Goal: Task Accomplishment & Management: Use online tool/utility

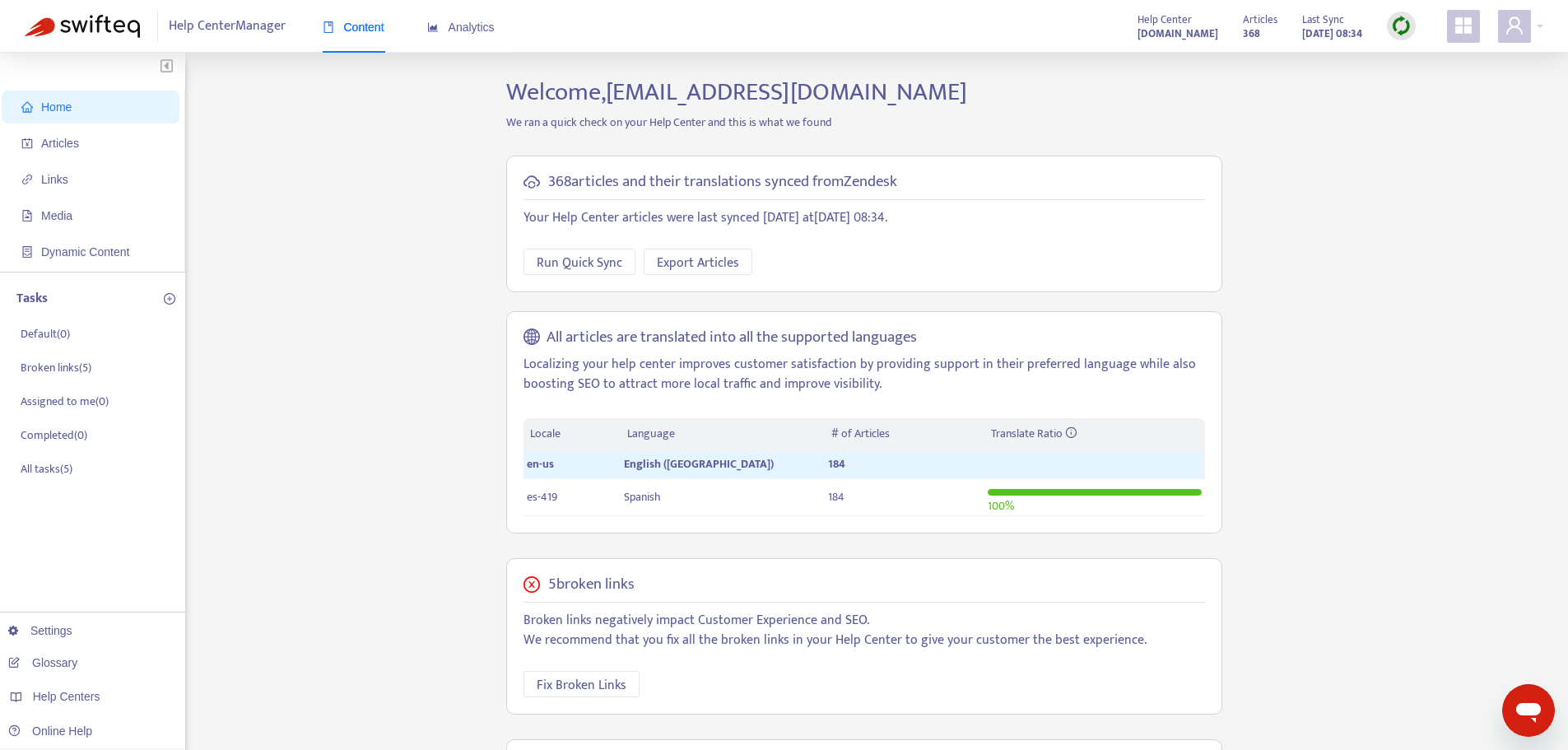
click at [1402, 25] on img at bounding box center [1402, 26] width 21 height 21
click at [1415, 86] on link "Full Sync" at bounding box center [1429, 86] width 59 height 19
click at [89, 135] on span "Articles" at bounding box center [94, 143] width 145 height 33
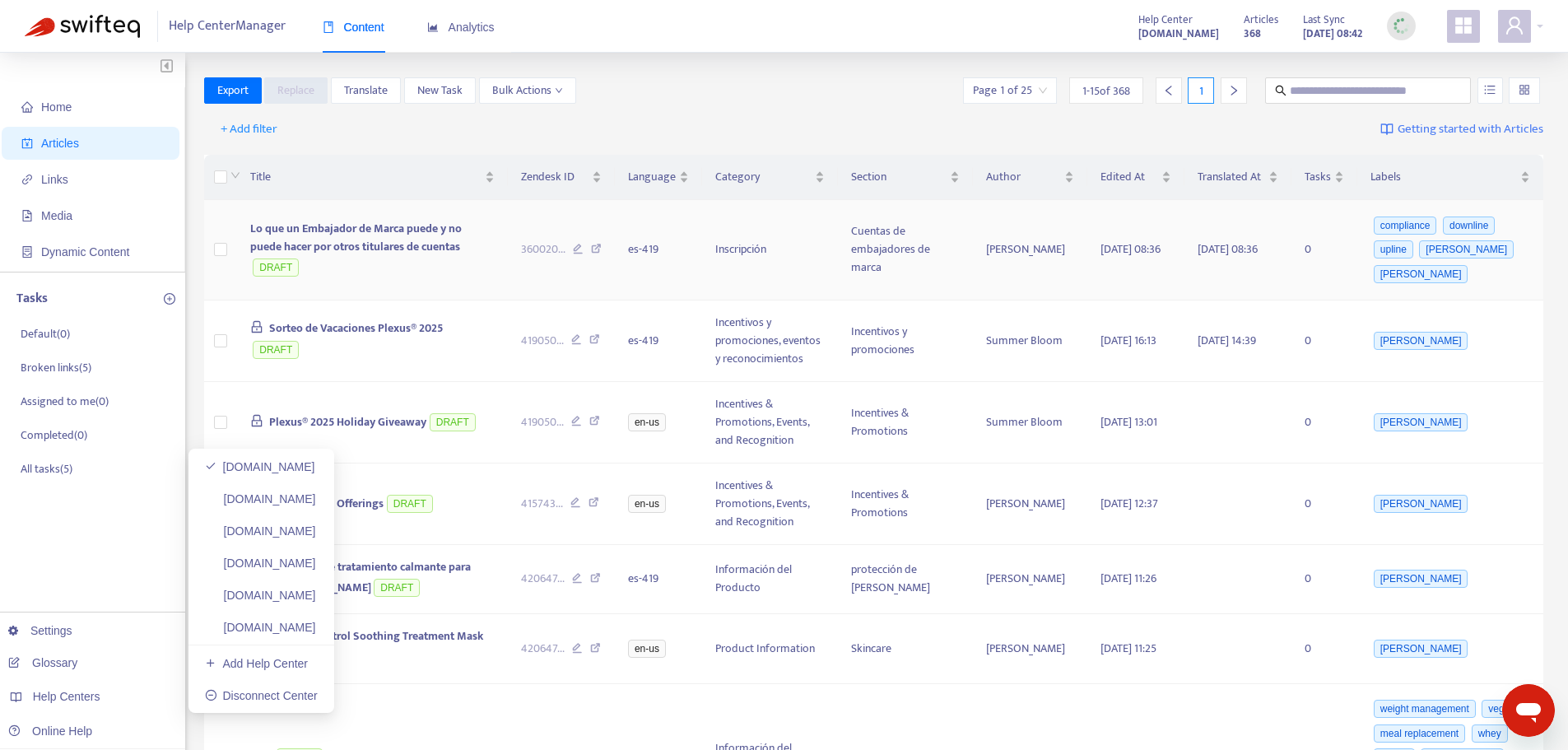
drag, startPoint x: 307, startPoint y: 566, endPoint x: 1006, endPoint y: 291, distance: 751.1
click at [307, 566] on link "[DOMAIN_NAME]" at bounding box center [260, 562] width 111 height 13
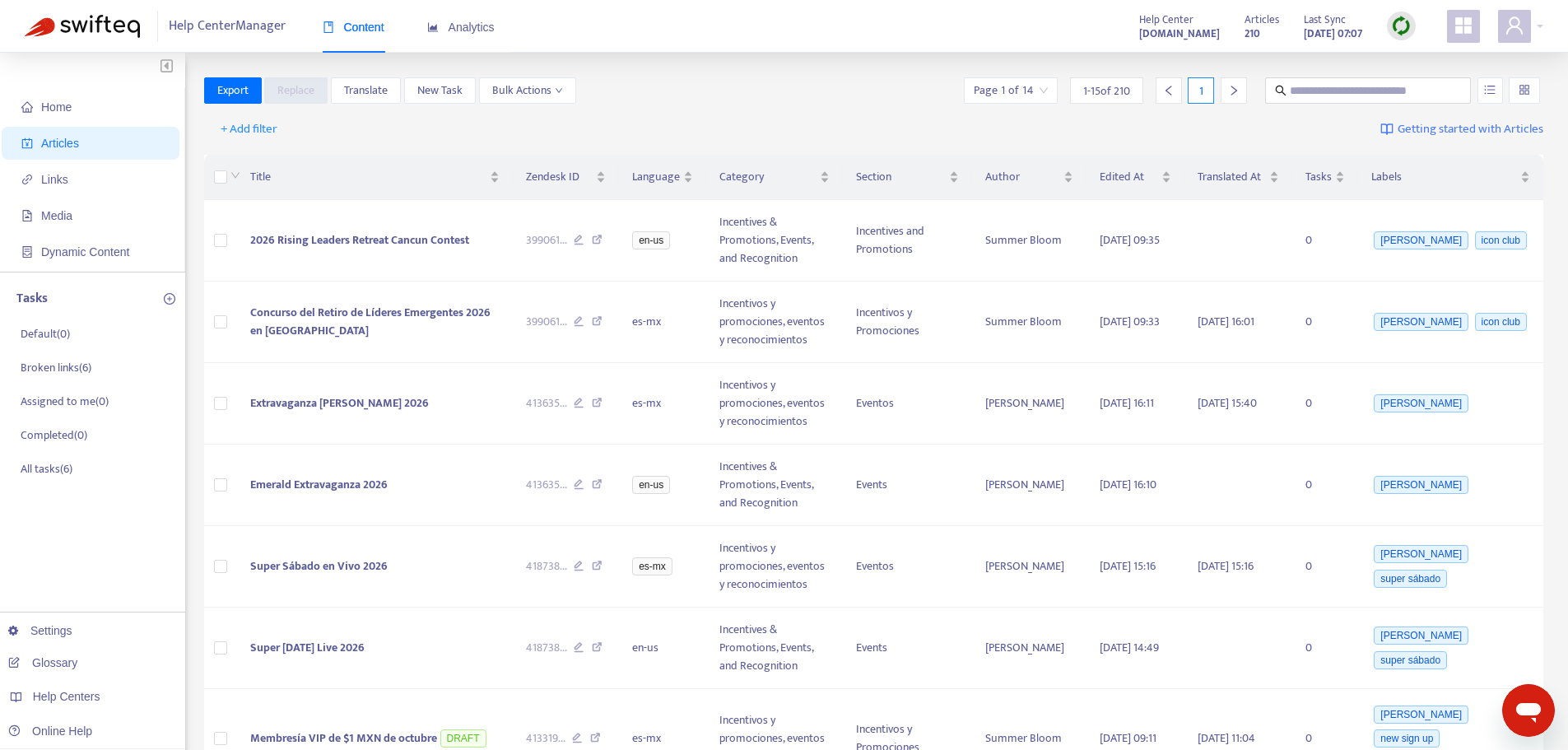
click at [1406, 28] on img at bounding box center [1402, 26] width 21 height 21
click at [1441, 88] on link "Full Sync" at bounding box center [1429, 86] width 59 height 19
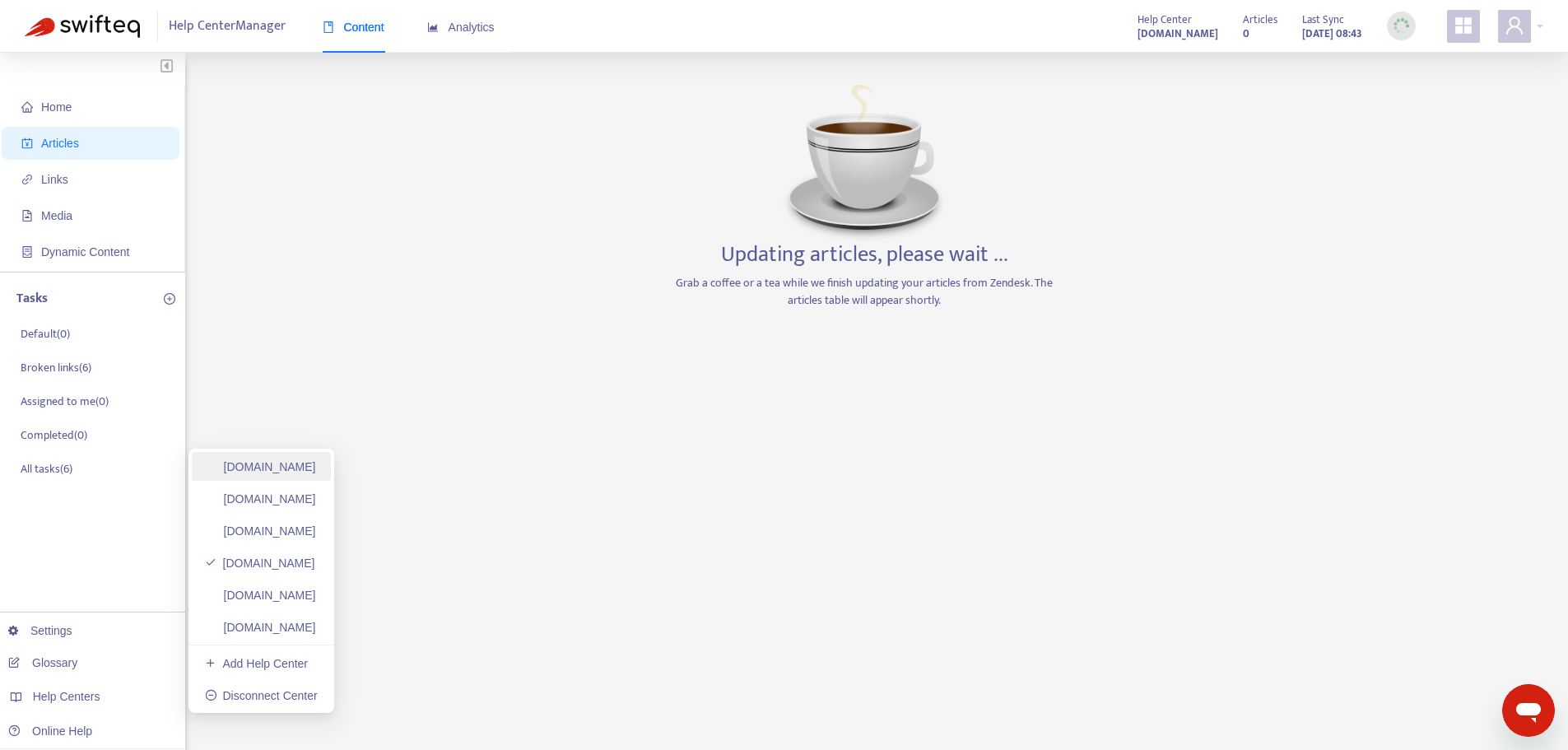
click at [270, 474] on link "[DOMAIN_NAME]" at bounding box center [260, 466] width 111 height 13
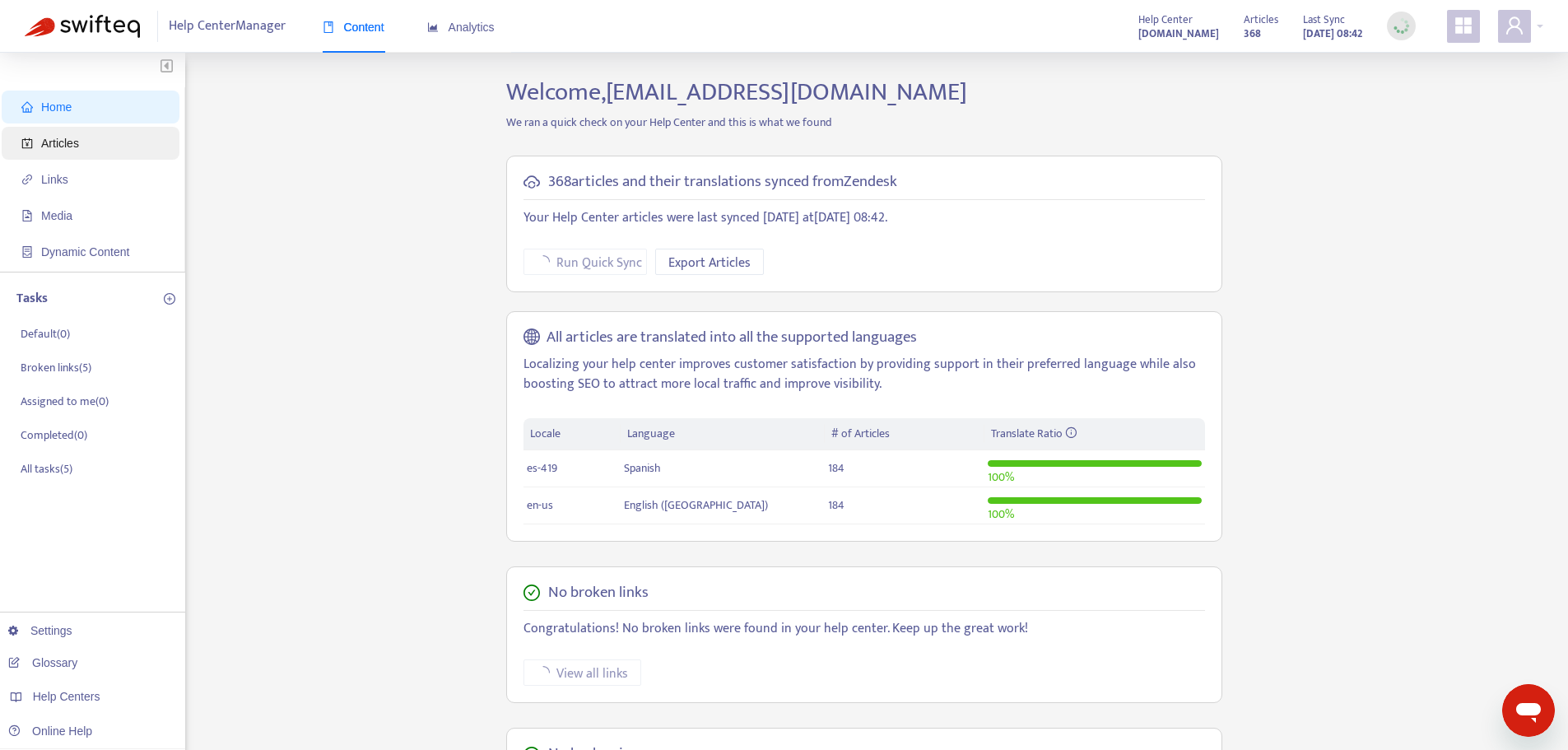
click at [81, 140] on span "Articles" at bounding box center [94, 143] width 145 height 33
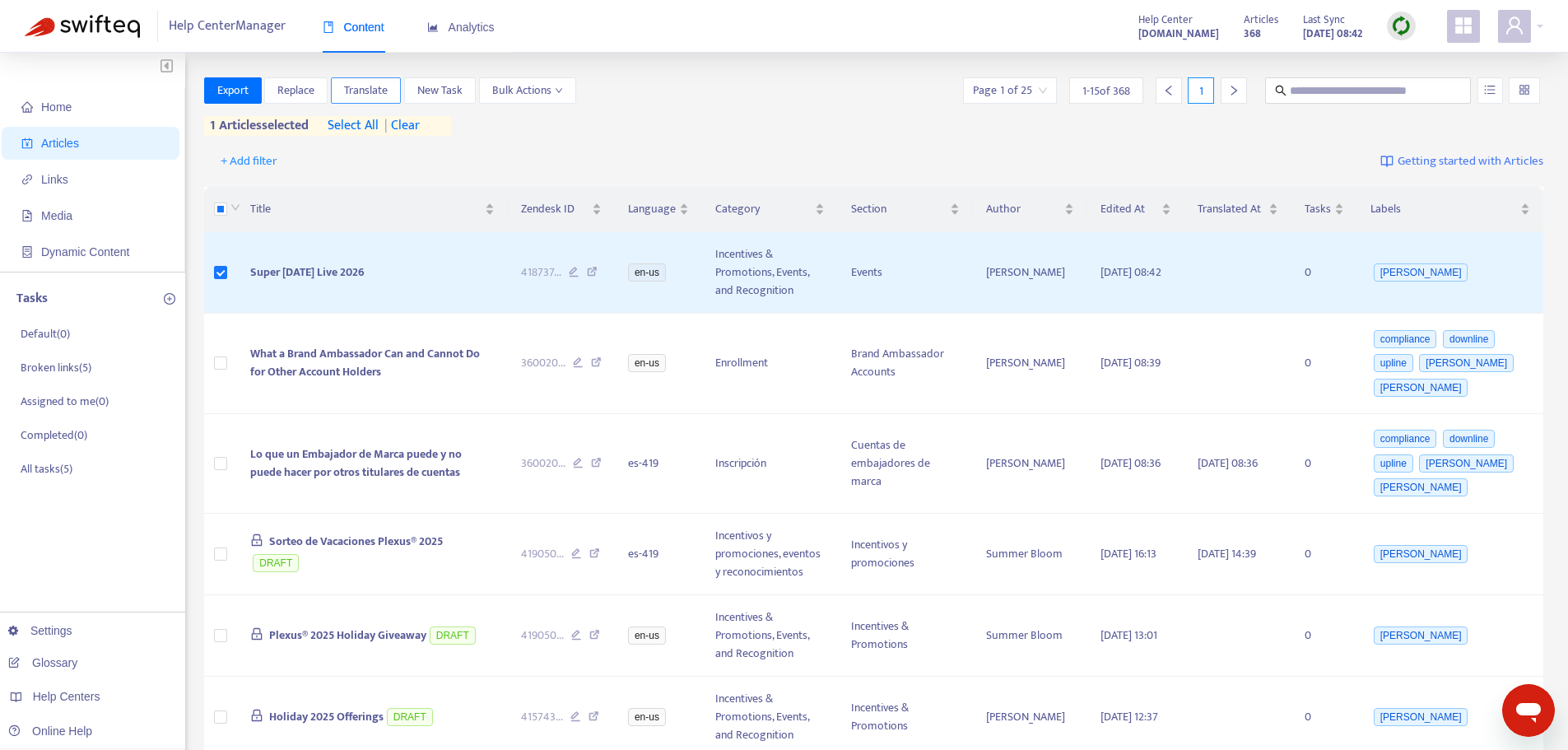
click at [385, 93] on span "Translate" at bounding box center [366, 90] width 44 height 18
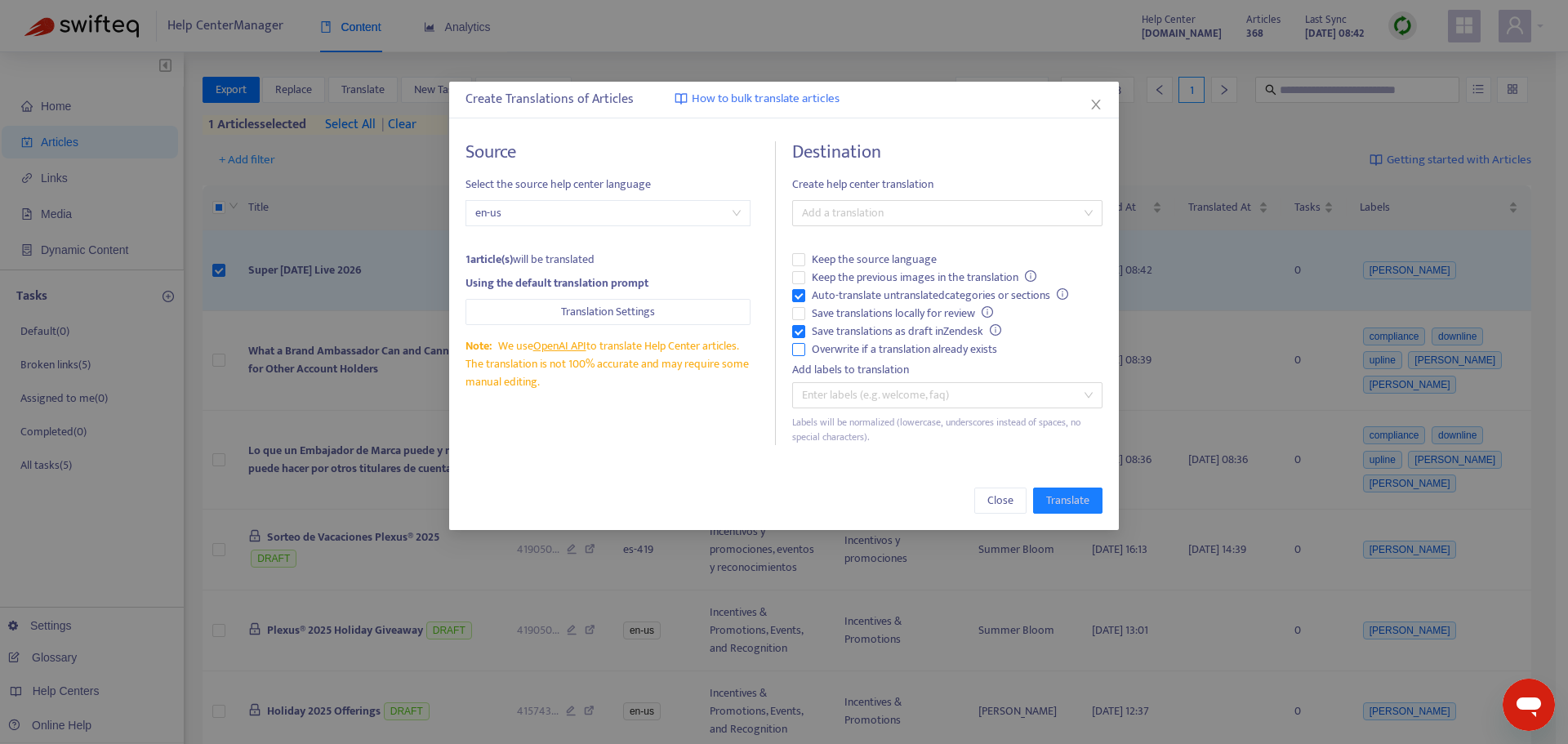
click at [832, 349] on span "Overwrite if a translation already exists" at bounding box center [905, 349] width 198 height 18
click at [837, 298] on span "Auto-translate untranslated categories or sections" at bounding box center [940, 296] width 269 height 18
click at [889, 212] on div at bounding box center [939, 213] width 286 height 20
click at [901, 270] on div "Spanish ( es-419 )" at bounding box center [948, 272] width 285 height 18
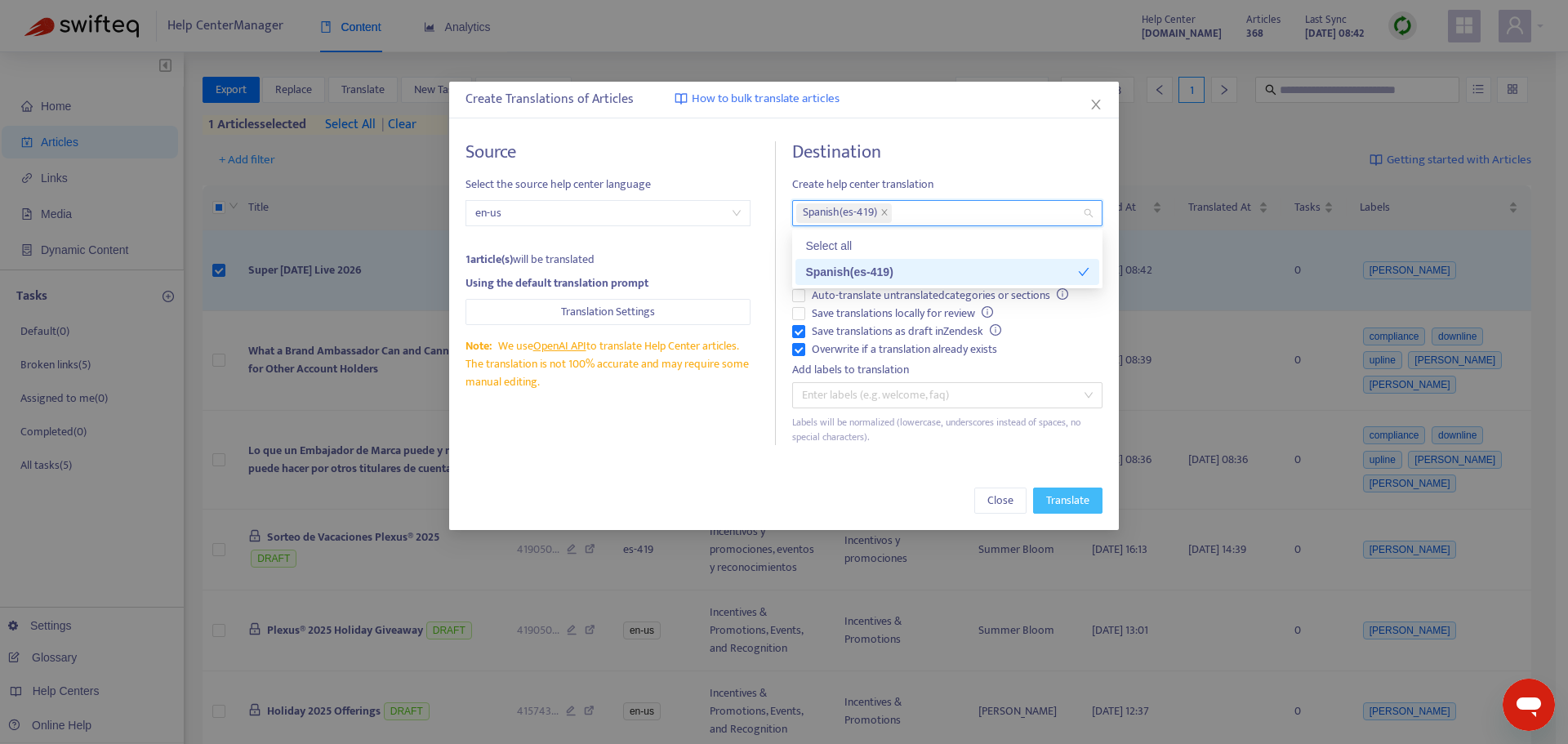
click at [1057, 490] on button "Translate" at bounding box center [1067, 501] width 69 height 26
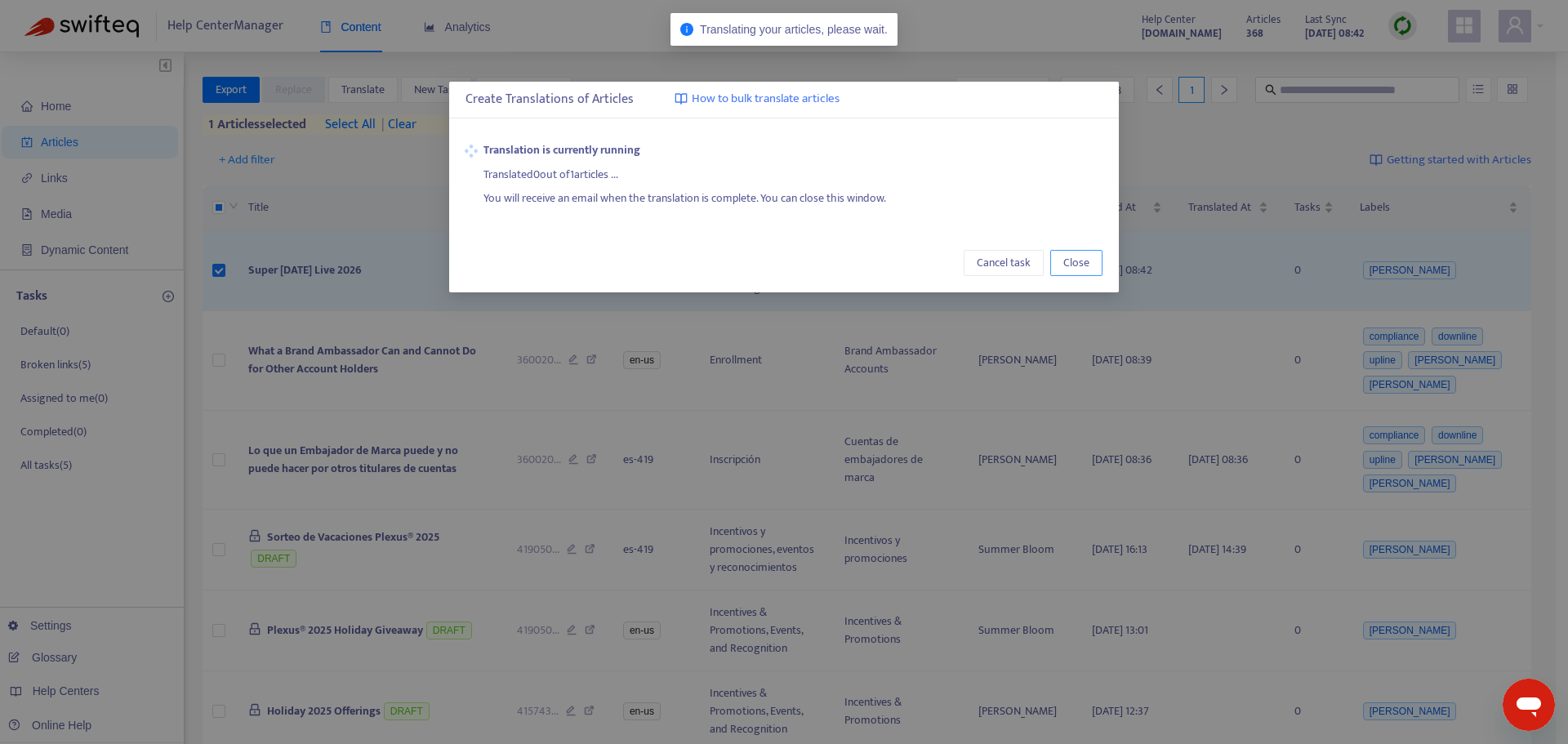
click at [1082, 270] on span "Close" at bounding box center [1077, 262] width 26 height 18
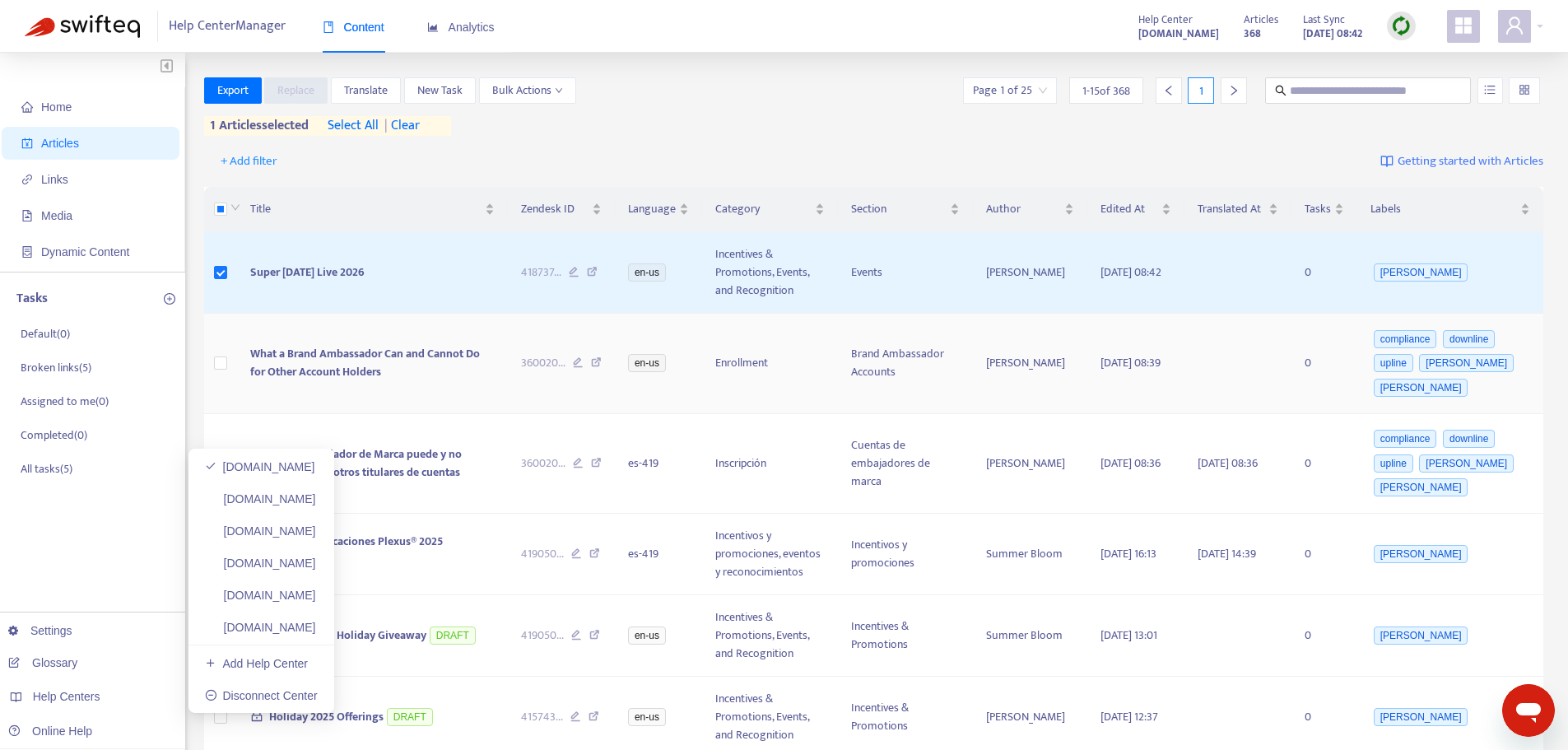
drag, startPoint x: 351, startPoint y: 558, endPoint x: 492, endPoint y: 408, distance: 205.9
click at [316, 558] on link "[DOMAIN_NAME]" at bounding box center [260, 562] width 111 height 13
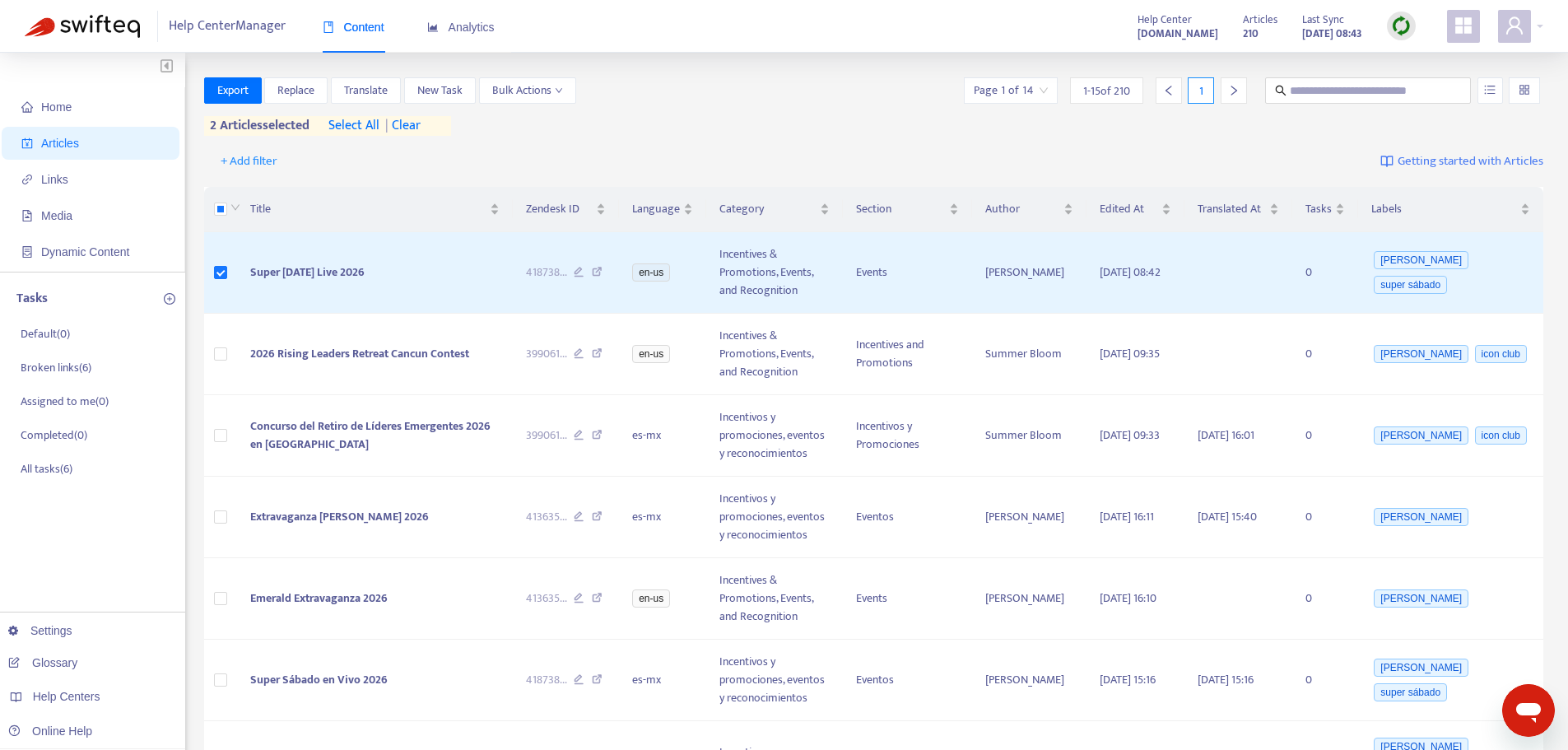
click at [412, 126] on span "| clear" at bounding box center [400, 126] width 41 height 20
click at [385, 87] on span "Translate" at bounding box center [366, 90] width 44 height 18
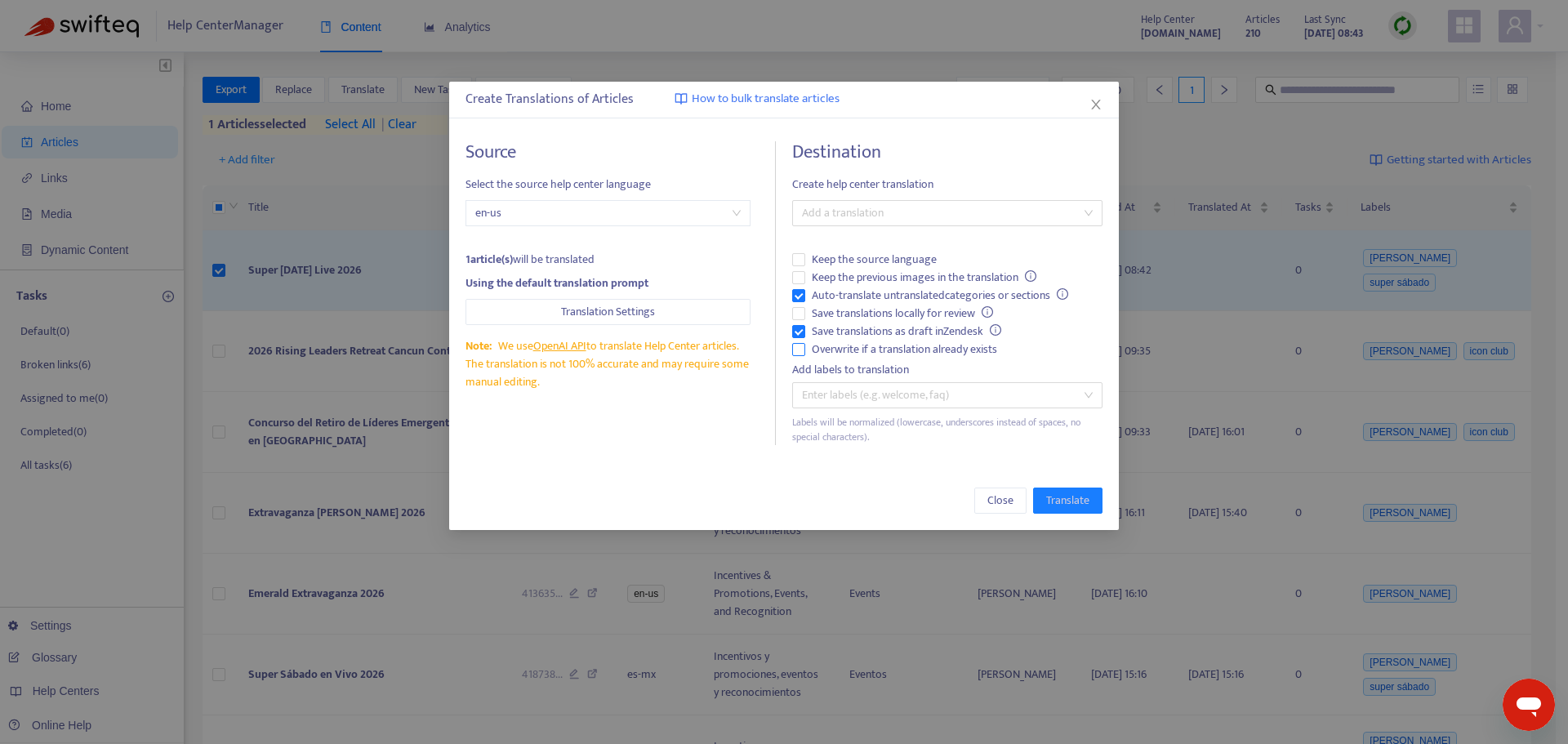
click at [856, 350] on span "Overwrite if a translation already exists" at bounding box center [905, 349] width 198 height 18
click at [860, 288] on span "Auto-translate untranslated categories or sections" at bounding box center [940, 296] width 269 height 18
click at [899, 210] on div at bounding box center [939, 213] width 286 height 20
click at [919, 267] on div "Spanish ([GEOGRAPHIC_DATA]) ( es-mx )" at bounding box center [948, 272] width 285 height 18
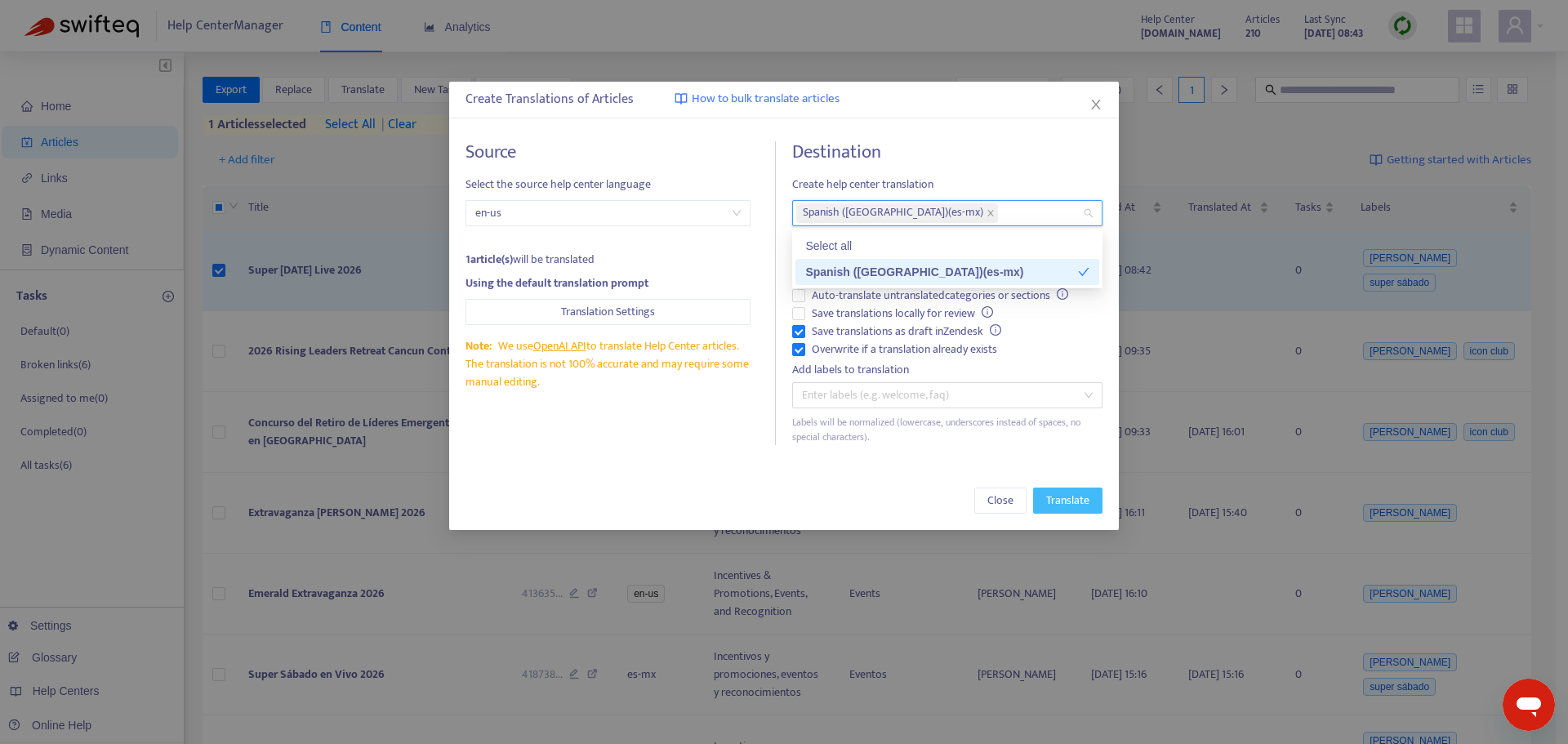
click at [1059, 501] on span "Translate" at bounding box center [1068, 500] width 44 height 18
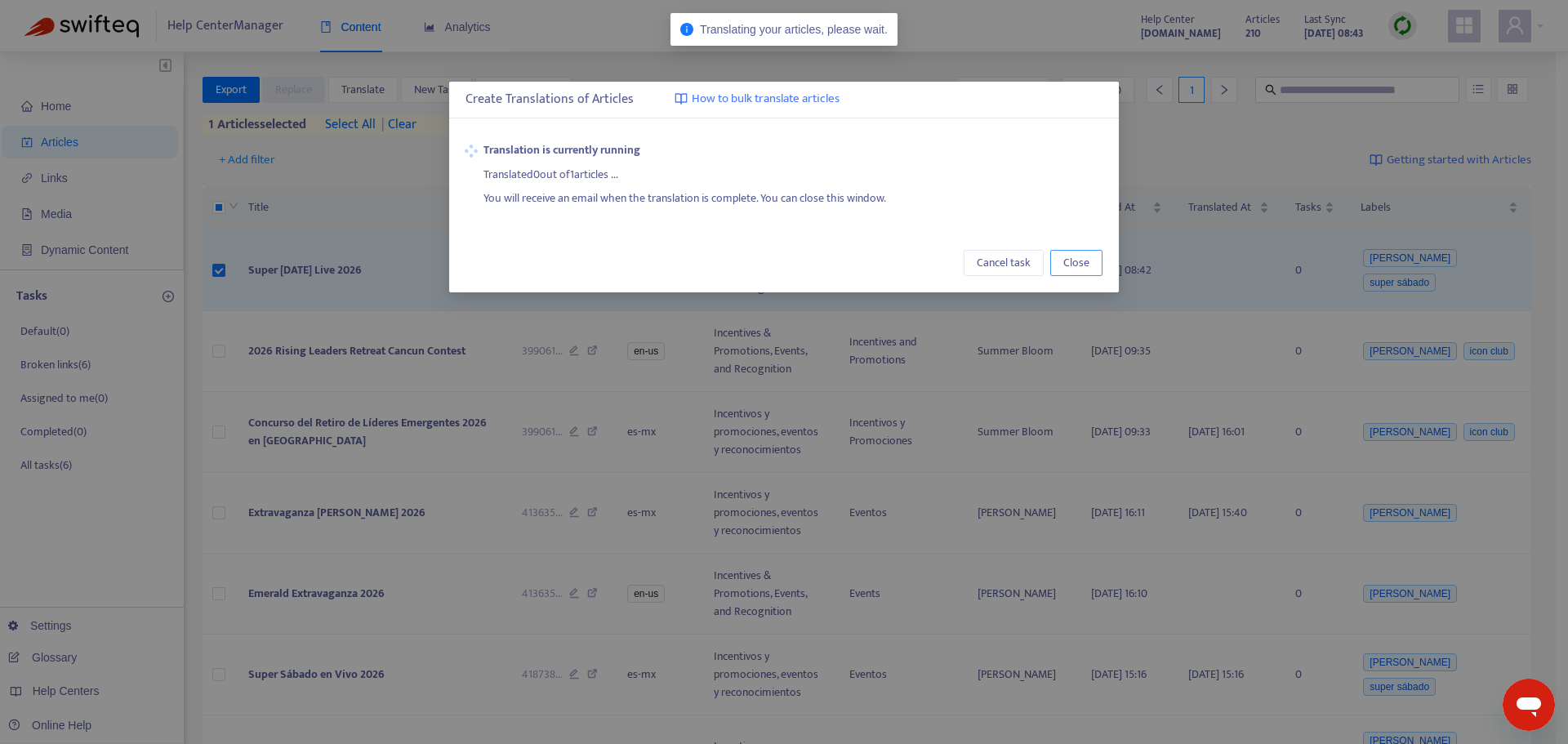
click at [1087, 267] on span "Close" at bounding box center [1077, 262] width 26 height 18
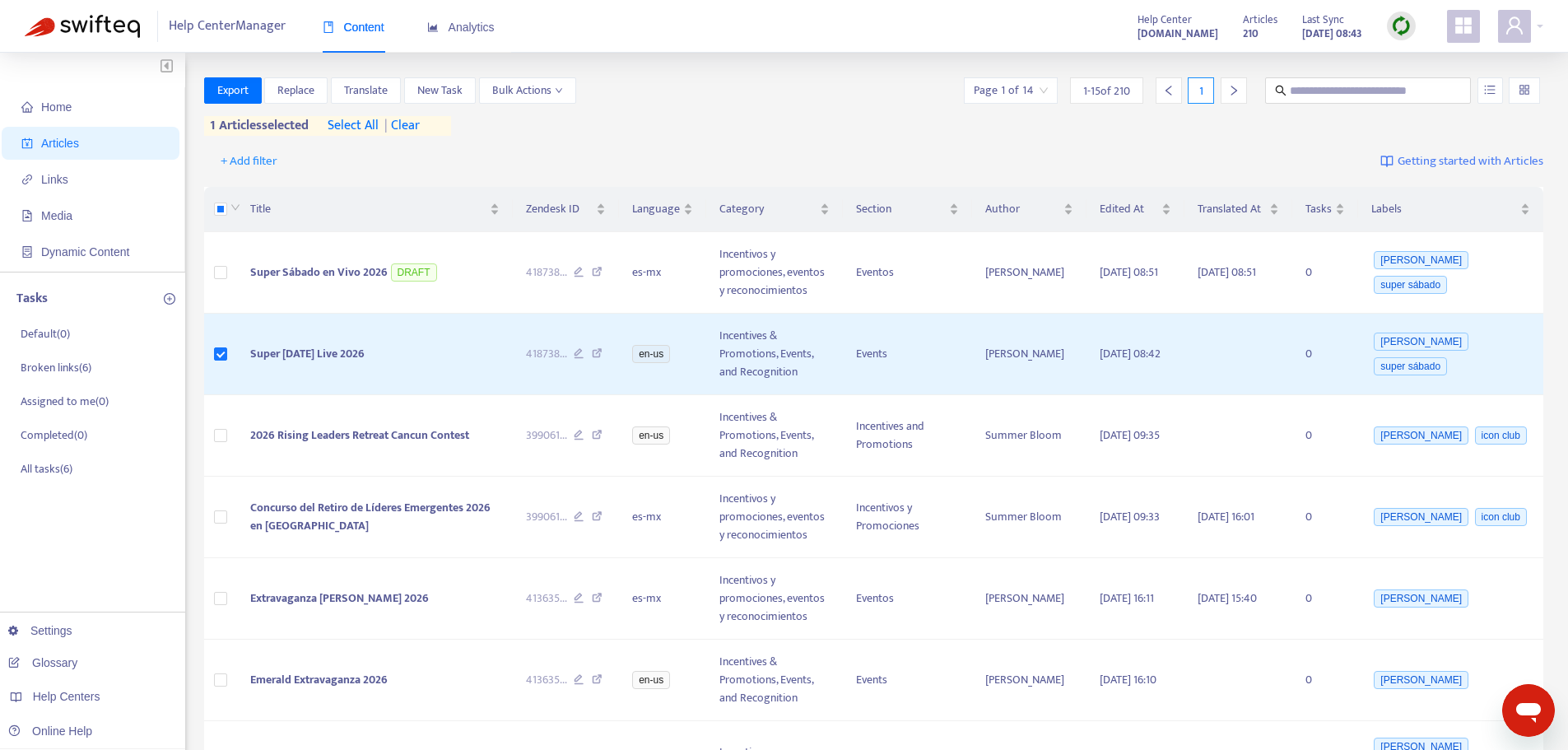
click at [1394, 24] on img at bounding box center [1402, 26] width 21 height 21
click at [1435, 61] on link "Quick Sync" at bounding box center [1435, 59] width 70 height 19
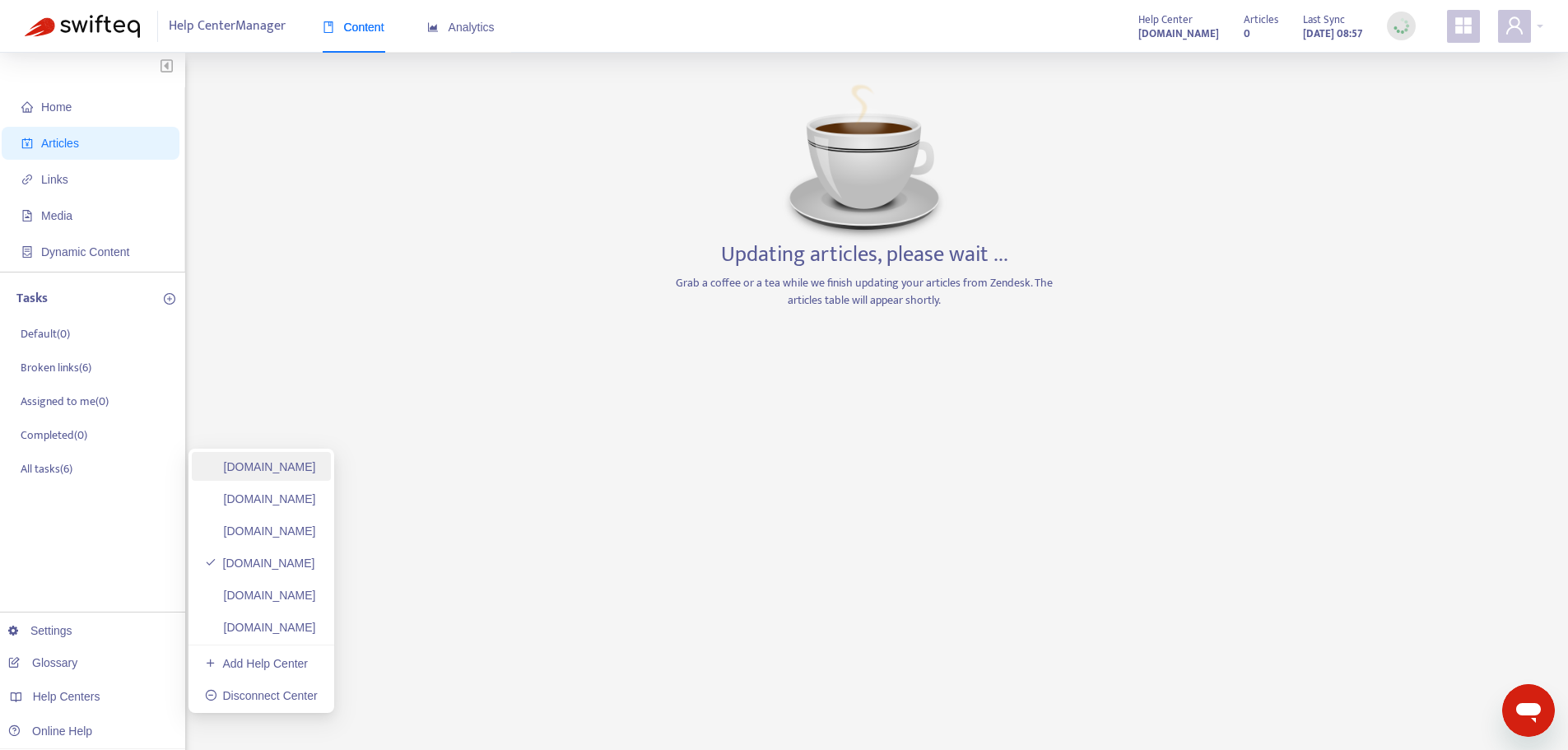
click at [280, 473] on link "[DOMAIN_NAME]" at bounding box center [260, 466] width 111 height 13
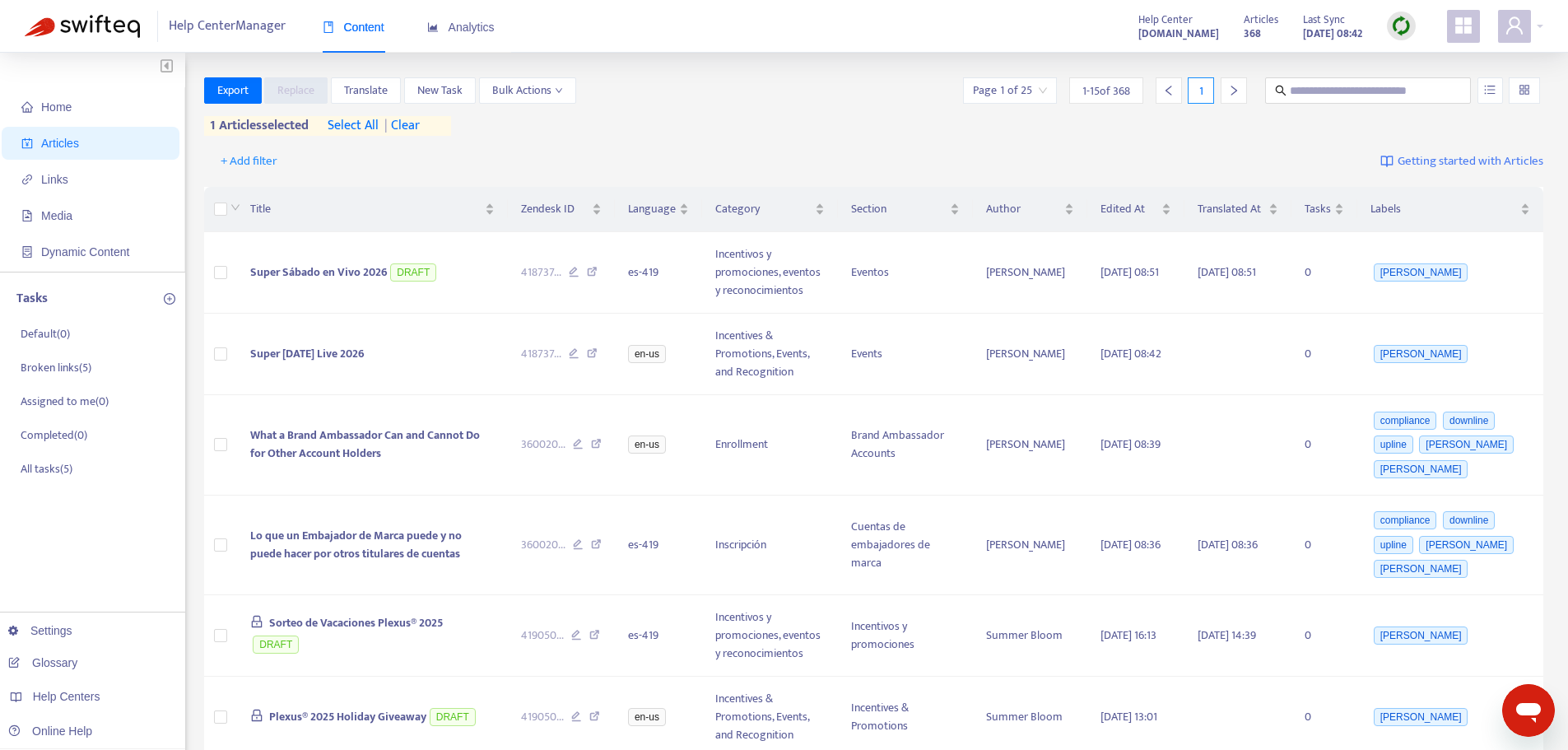
click at [1410, 29] on img at bounding box center [1402, 26] width 21 height 21
click at [1413, 54] on link "Quick Sync" at bounding box center [1435, 59] width 70 height 19
click at [420, 116] on span "| clear" at bounding box center [400, 126] width 41 height 20
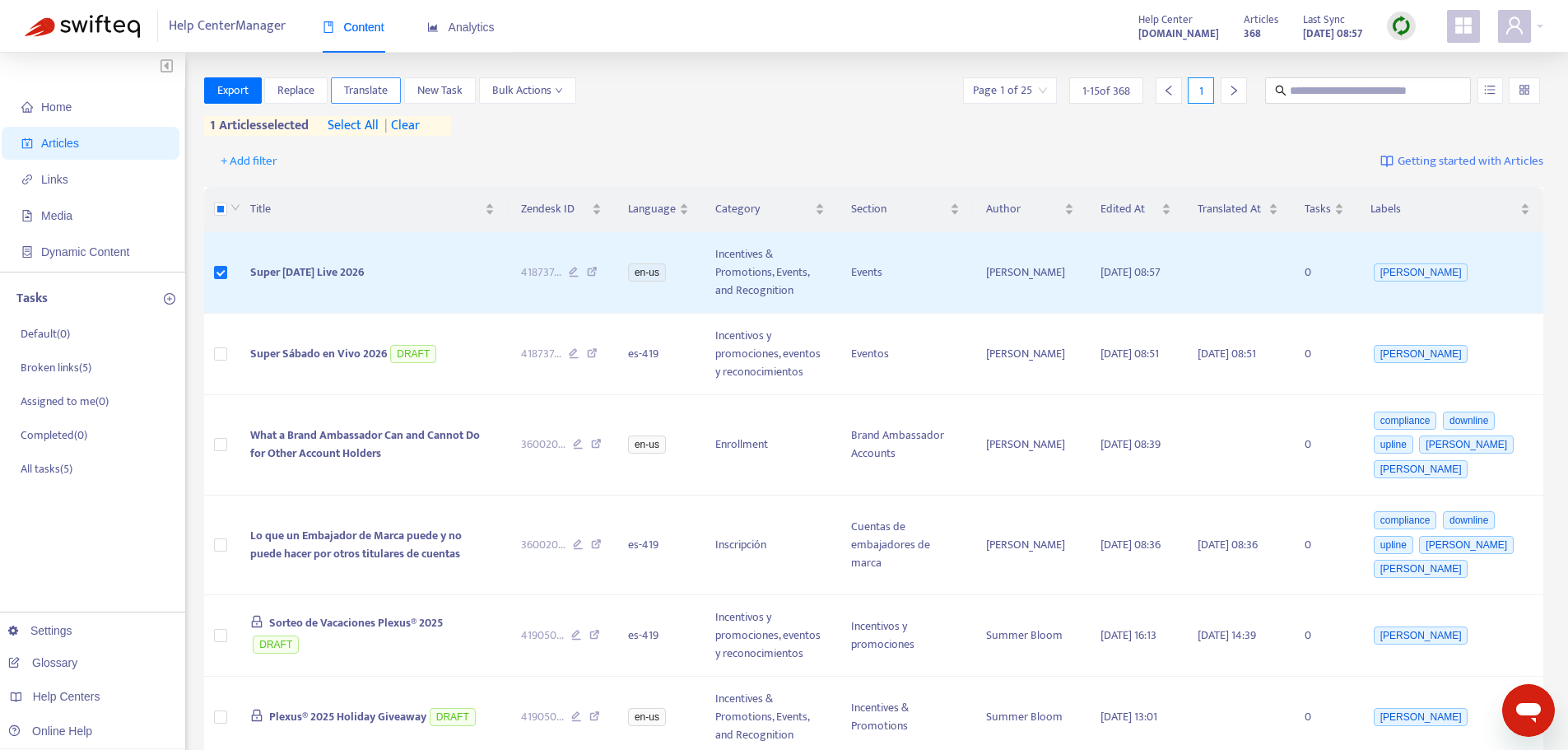
click at [373, 91] on span "Translate" at bounding box center [366, 90] width 44 height 18
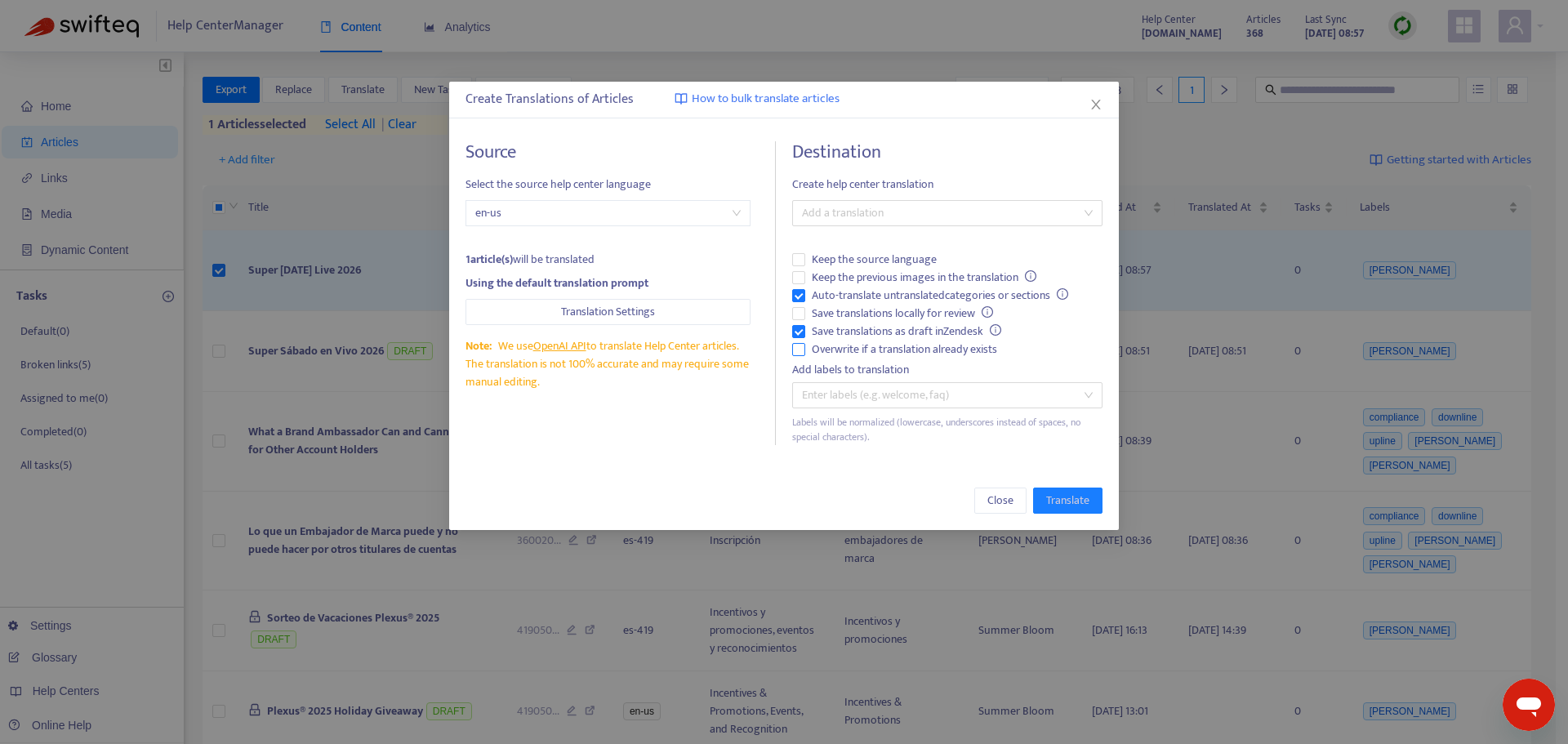
click at [854, 350] on span "Overwrite if a translation already exists" at bounding box center [905, 349] width 198 height 18
click at [854, 295] on span "Auto-translate untranslated categories or sections" at bounding box center [940, 296] width 269 height 18
click at [854, 213] on div at bounding box center [939, 213] width 286 height 20
click at [866, 263] on div "Spanish ( es-419 )" at bounding box center [948, 272] width 285 height 18
click at [1070, 504] on span "Translate" at bounding box center [1068, 500] width 44 height 18
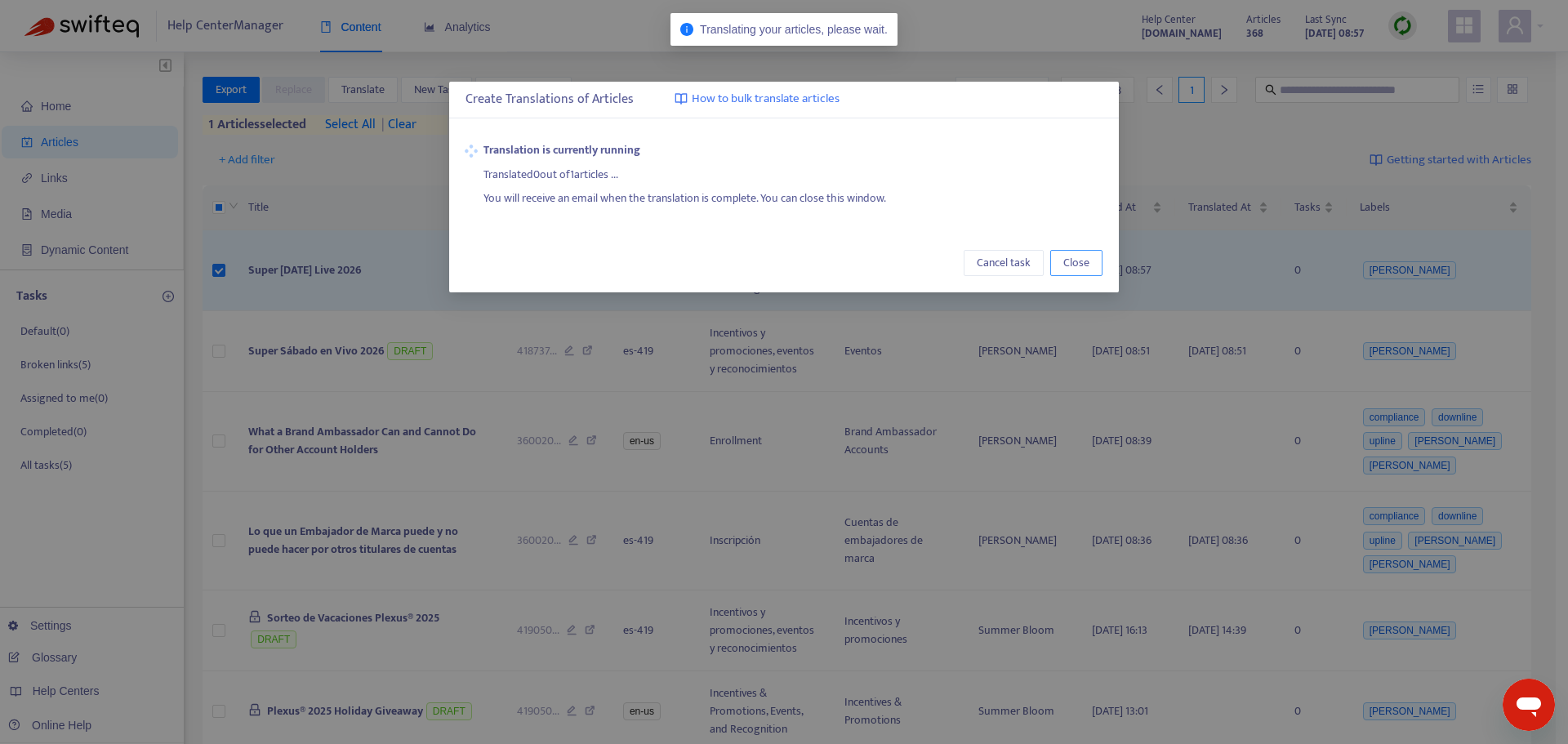
click at [1086, 261] on span "Close" at bounding box center [1077, 262] width 26 height 18
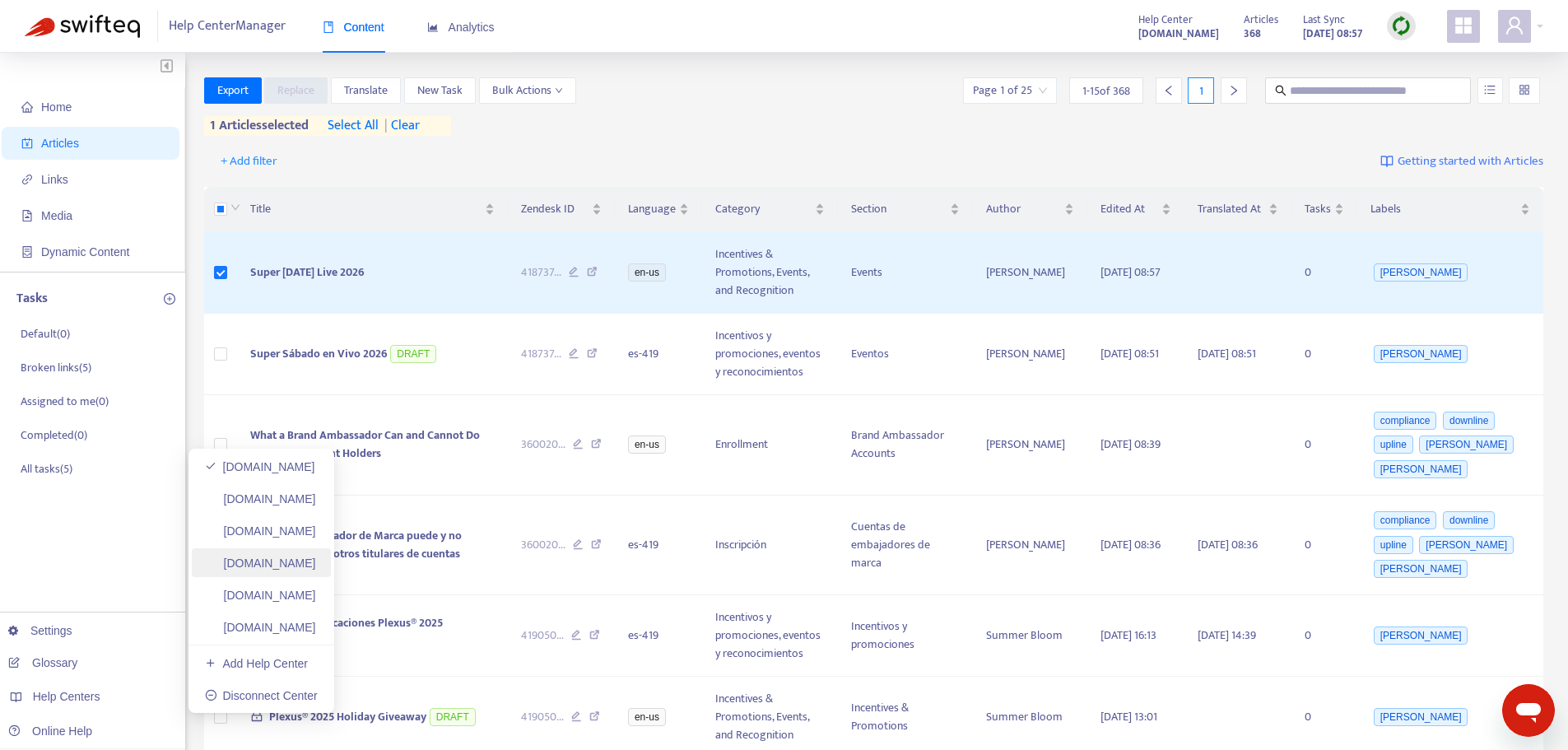
click at [316, 562] on link "[DOMAIN_NAME]" at bounding box center [260, 562] width 111 height 13
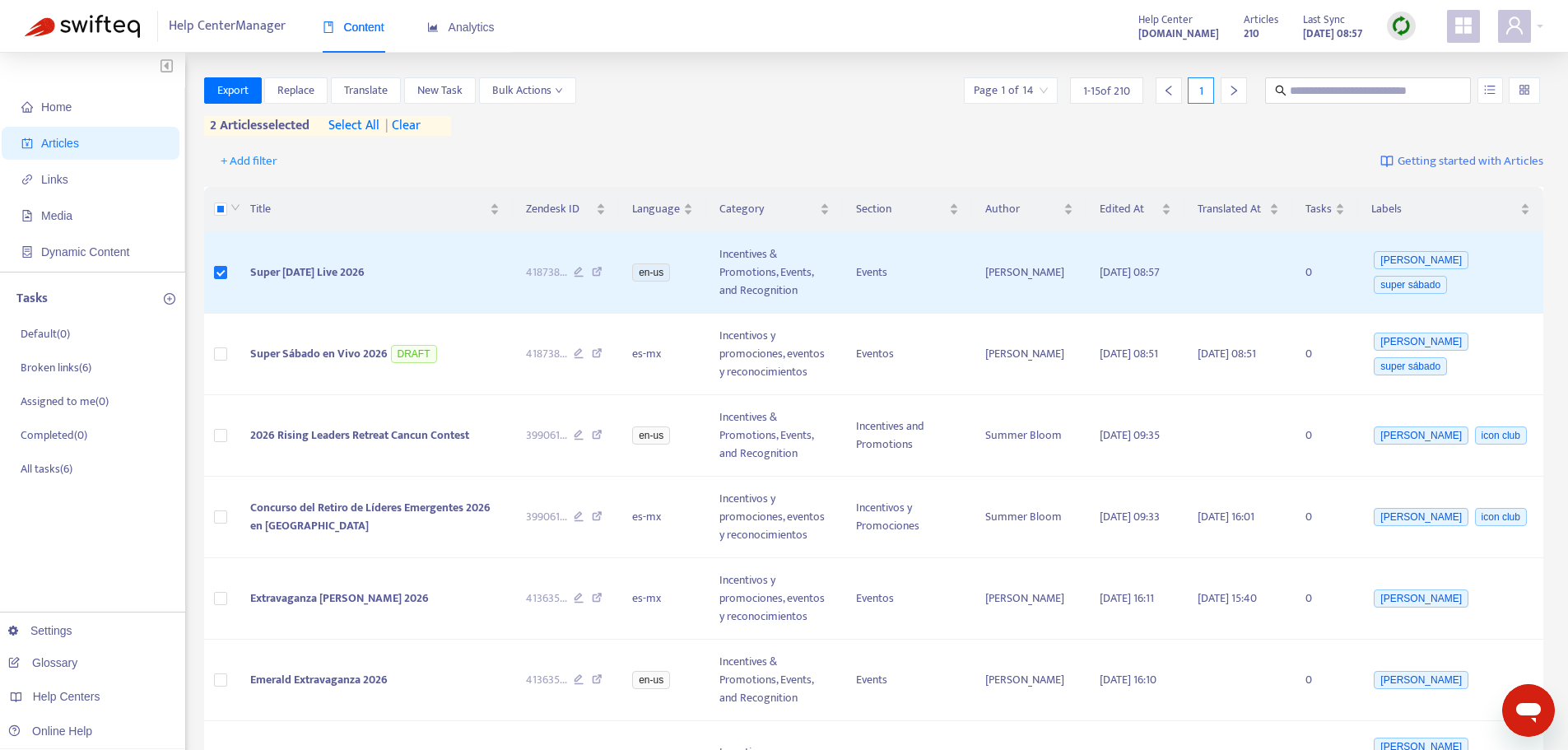
click at [410, 121] on span "| clear" at bounding box center [400, 126] width 41 height 20
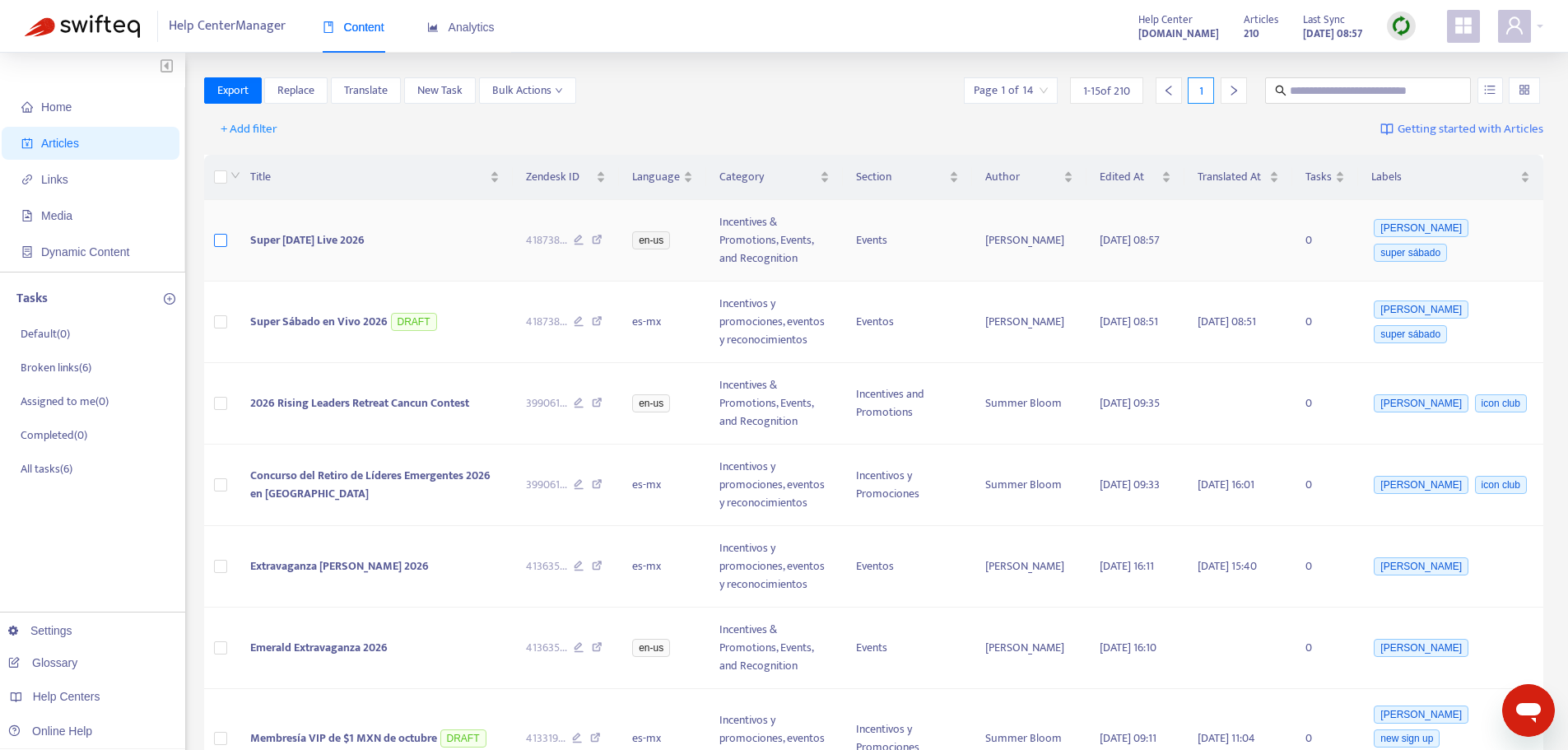
click at [223, 233] on label at bounding box center [220, 240] width 13 height 18
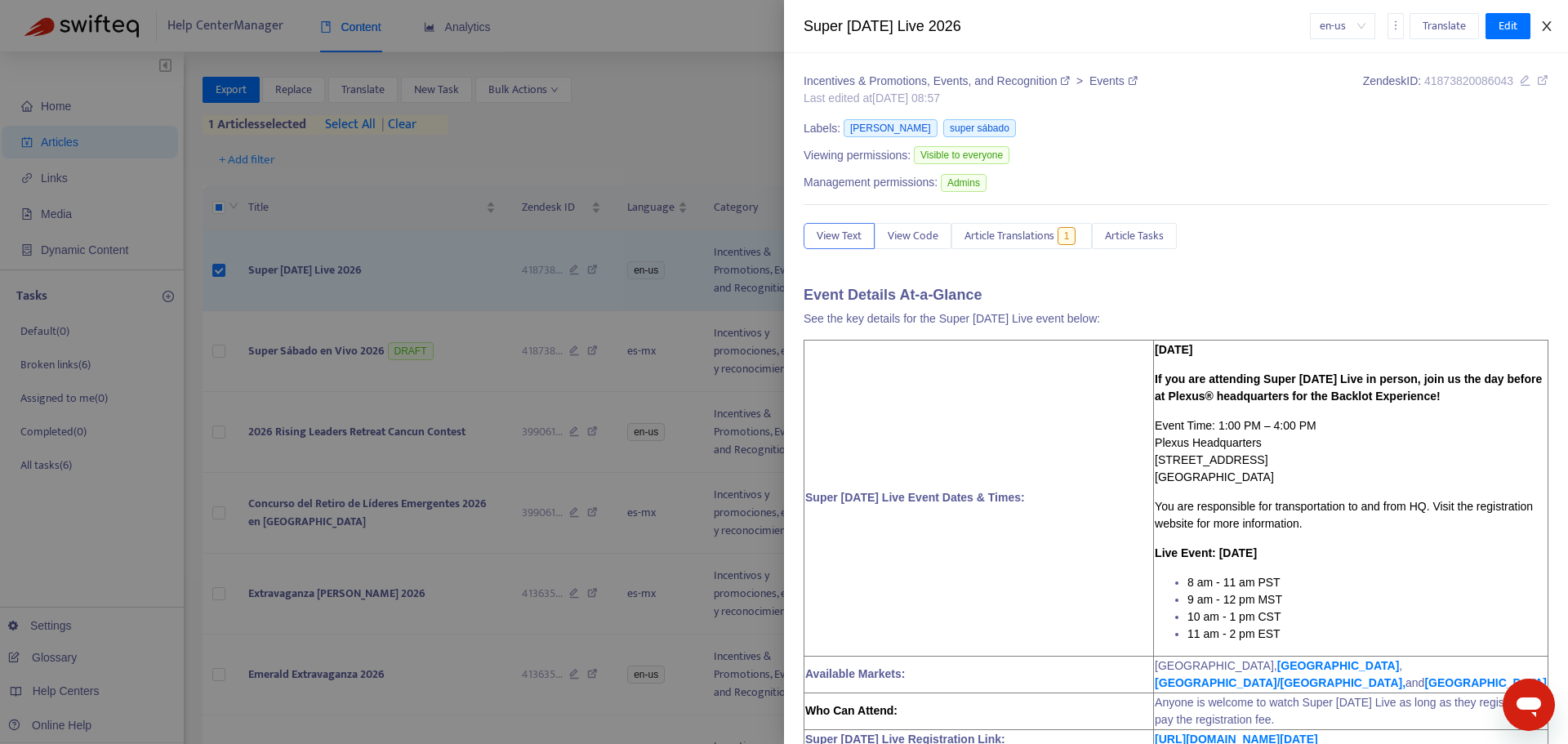
click at [1547, 24] on icon "close" at bounding box center [1547, 26] width 13 height 13
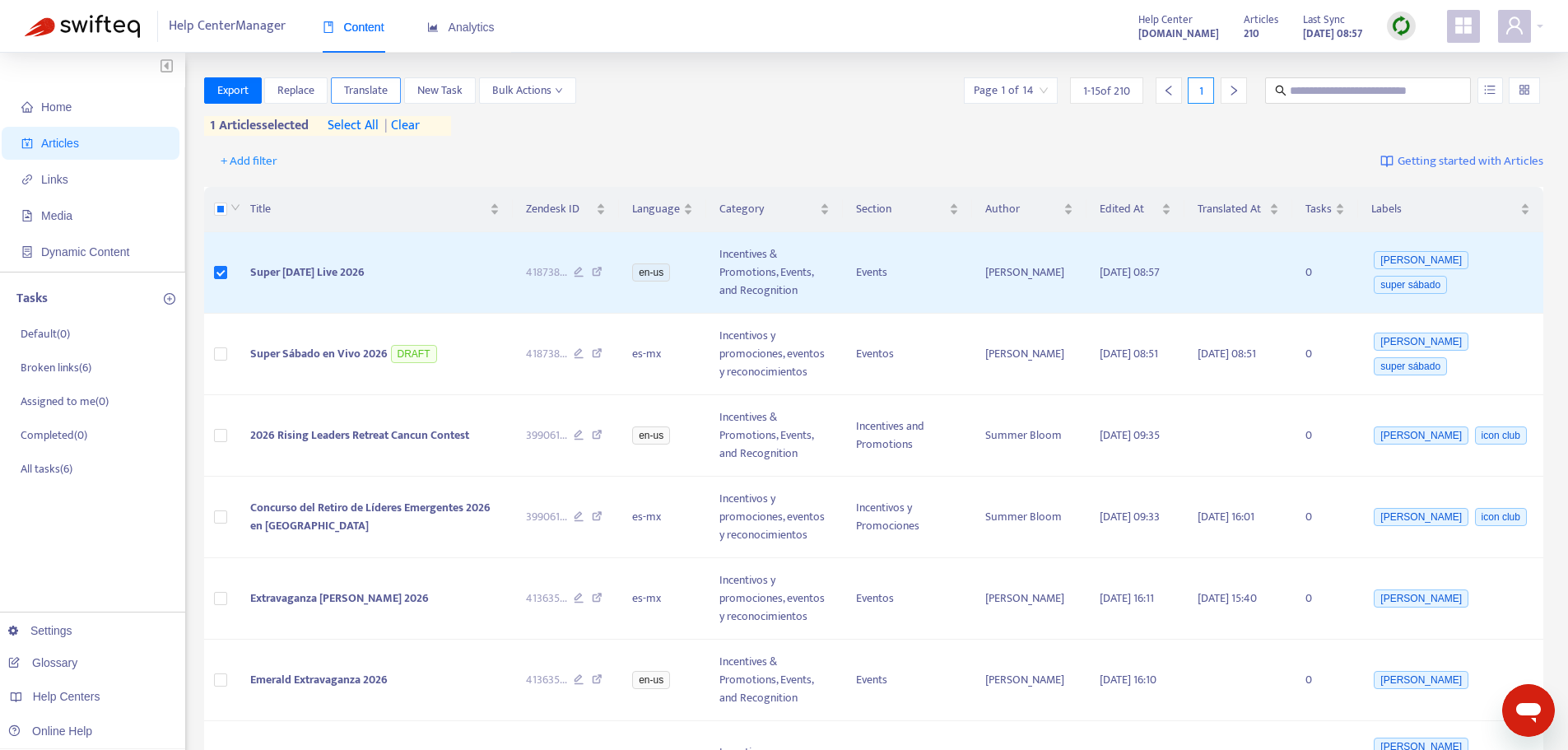
click at [382, 87] on span "Translate" at bounding box center [366, 90] width 44 height 18
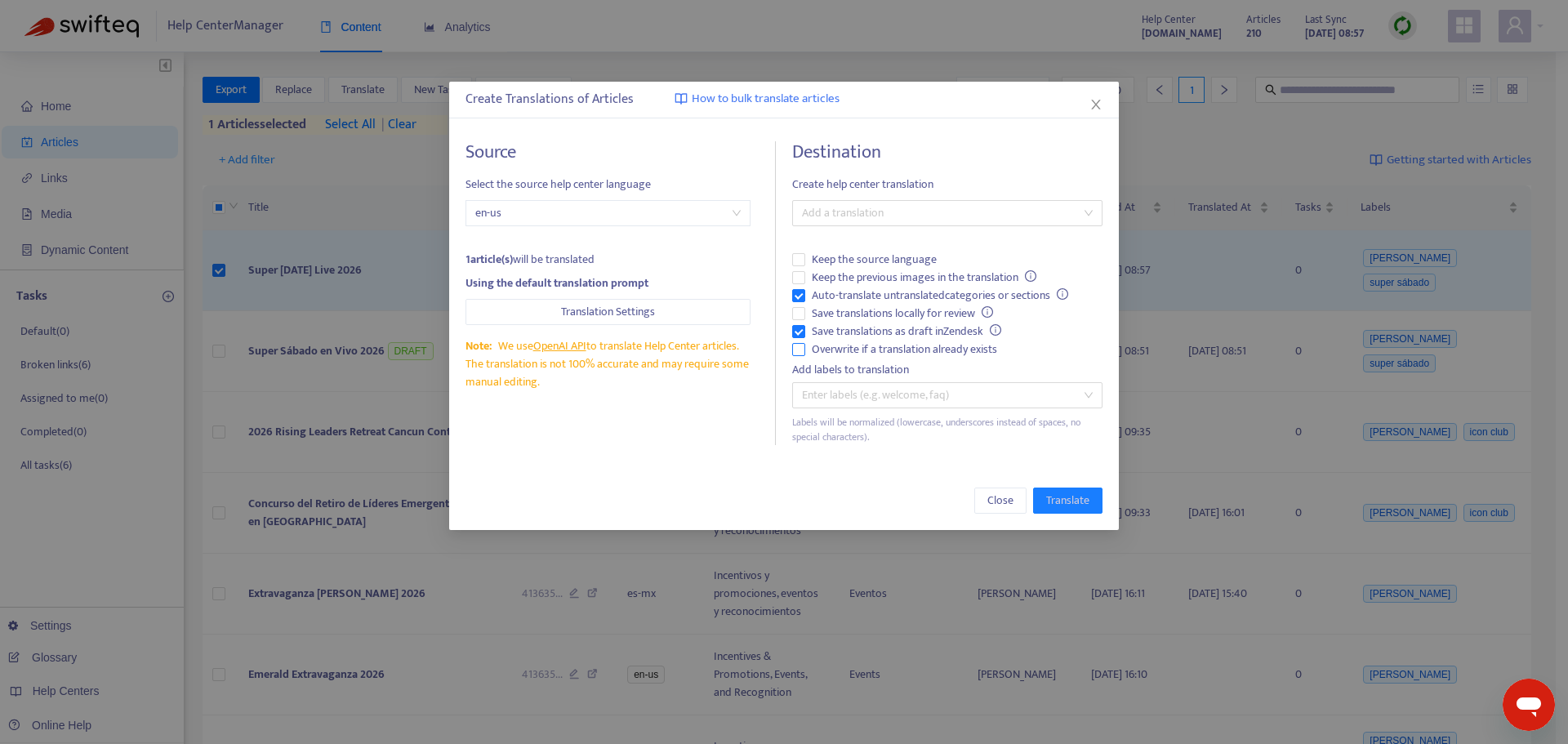
click at [906, 354] on span "Overwrite if a translation already exists" at bounding box center [905, 349] width 198 height 18
click at [893, 290] on span "Auto-translate untranslated categories or sections" at bounding box center [940, 296] width 269 height 18
click at [905, 208] on div at bounding box center [939, 213] width 286 height 20
click at [912, 272] on div "Spanish ([GEOGRAPHIC_DATA]) ( es-mx )" at bounding box center [948, 272] width 285 height 18
click at [1059, 500] on span "Translate" at bounding box center [1068, 500] width 44 height 18
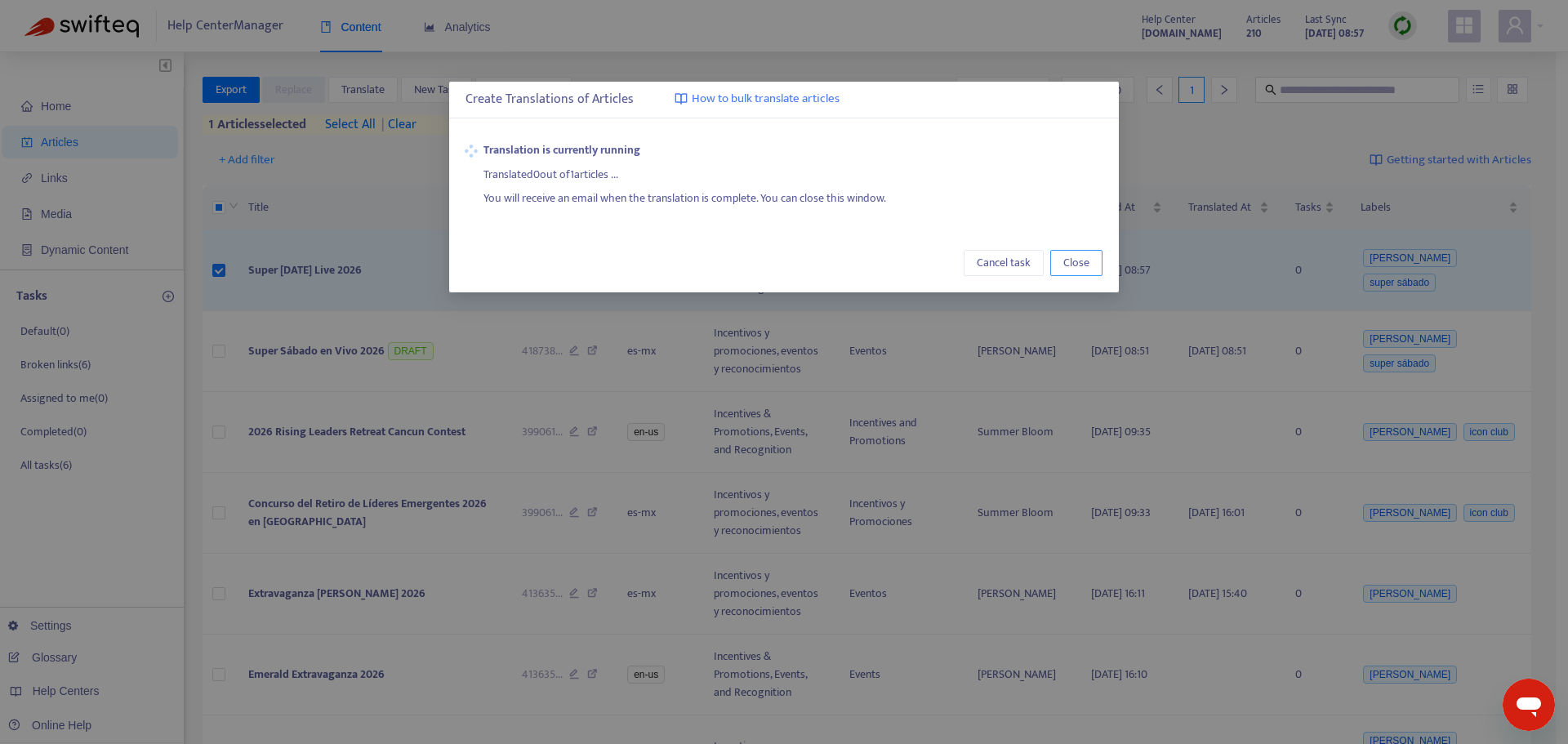
click at [1091, 269] on button "Close" at bounding box center [1076, 263] width 52 height 26
